Goal: Find specific page/section: Find specific page/section

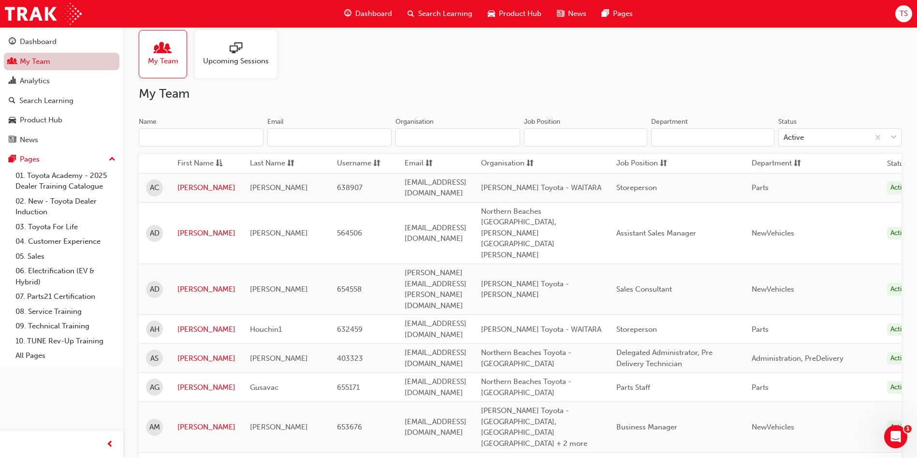
click at [43, 55] on link "My Team" at bounding box center [62, 62] width 116 height 18
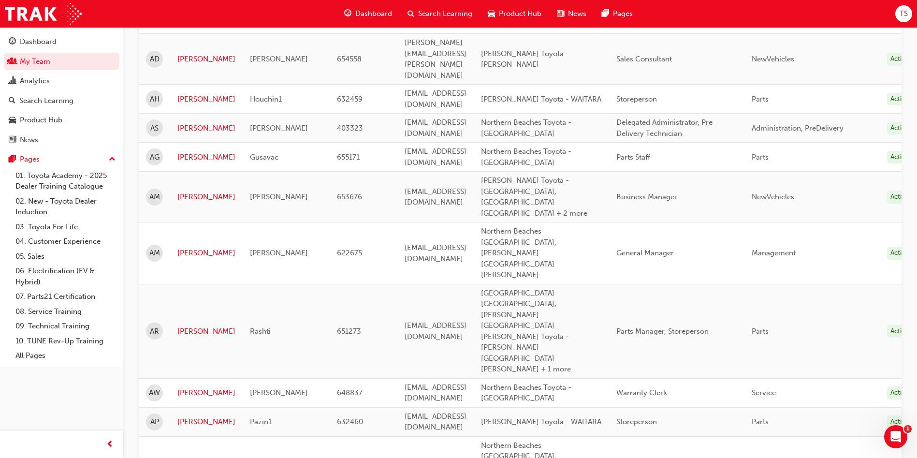
scroll to position [33, 0]
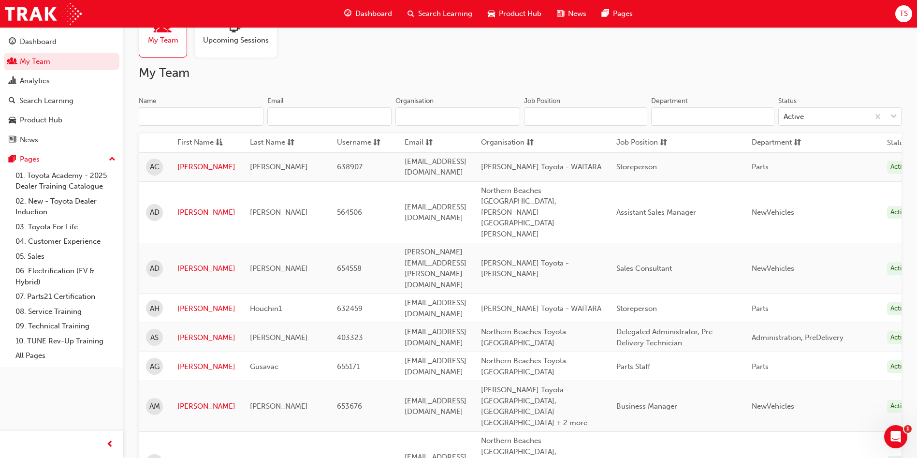
click at [214, 116] on input "Name" at bounding box center [201, 116] width 125 height 18
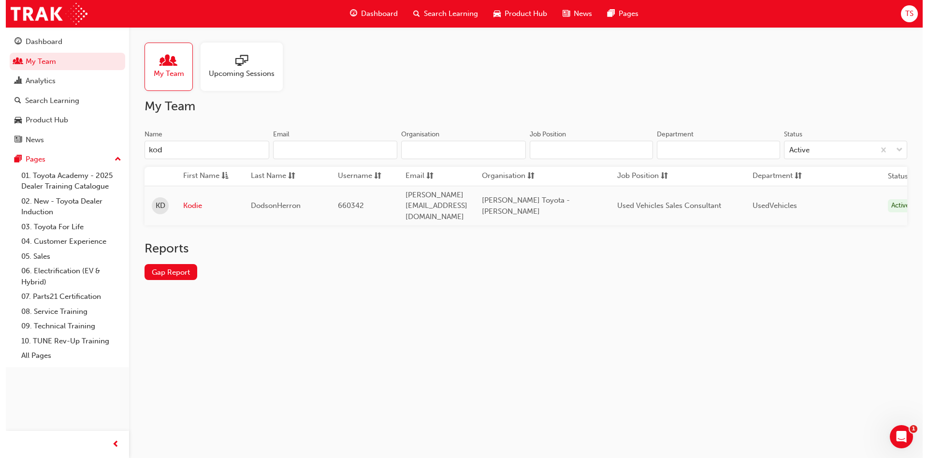
scroll to position [0, 0]
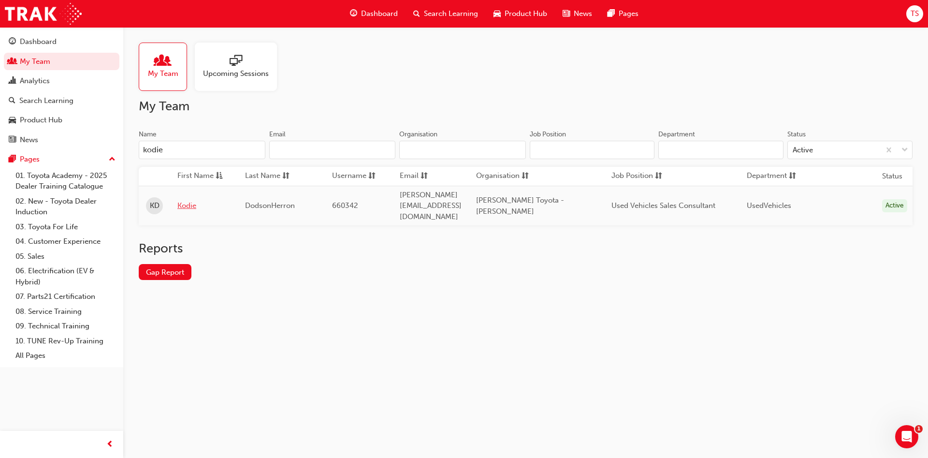
type input "kodie"
click at [188, 200] on link "Kodie" at bounding box center [203, 205] width 53 height 11
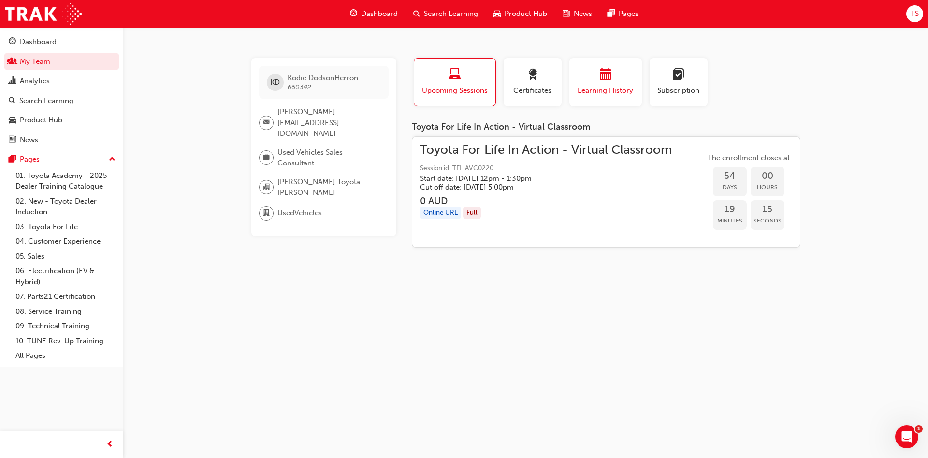
click at [594, 86] on span "Learning History" at bounding box center [606, 90] width 58 height 11
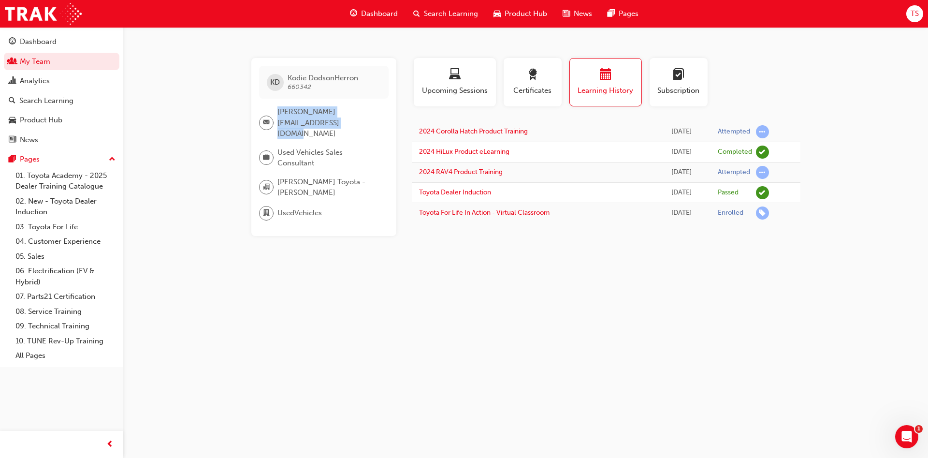
drag, startPoint x: 277, startPoint y: 111, endPoint x: 319, endPoint y: 121, distance: 42.9
click at [319, 121] on span "[PERSON_NAME][EMAIL_ADDRESS][DOMAIN_NAME]" at bounding box center [328, 122] width 103 height 33
drag, startPoint x: 318, startPoint y: 125, endPoint x: 277, endPoint y: 102, distance: 46.5
click at [277, 102] on div "[PERSON_NAME] 660342 [EMAIL_ADDRESS][PERSON_NAME][DOMAIN_NAME] Used Vehicles Sa…" at bounding box center [323, 147] width 145 height 178
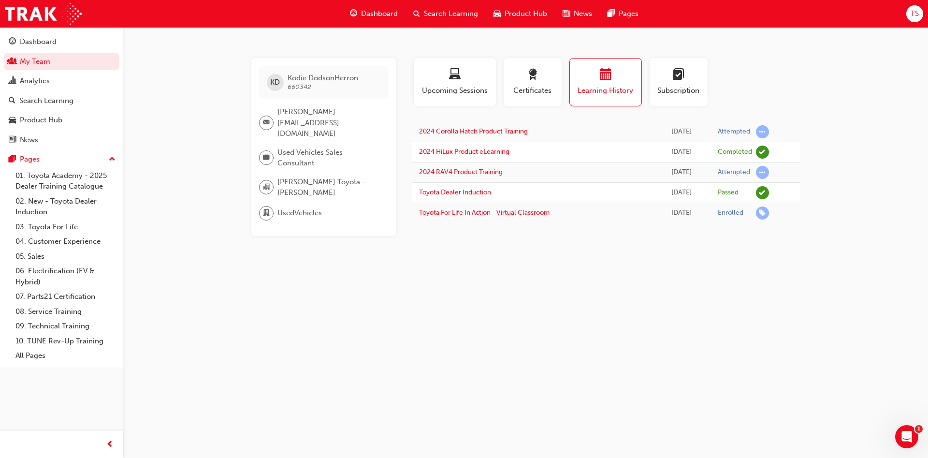
click at [200, 87] on div "[PERSON_NAME] 660342 [EMAIL_ADDRESS][PERSON_NAME][DOMAIN_NAME] Used Vehicles Sa…" at bounding box center [464, 229] width 928 height 458
